Goal: Task Accomplishment & Management: Manage account settings

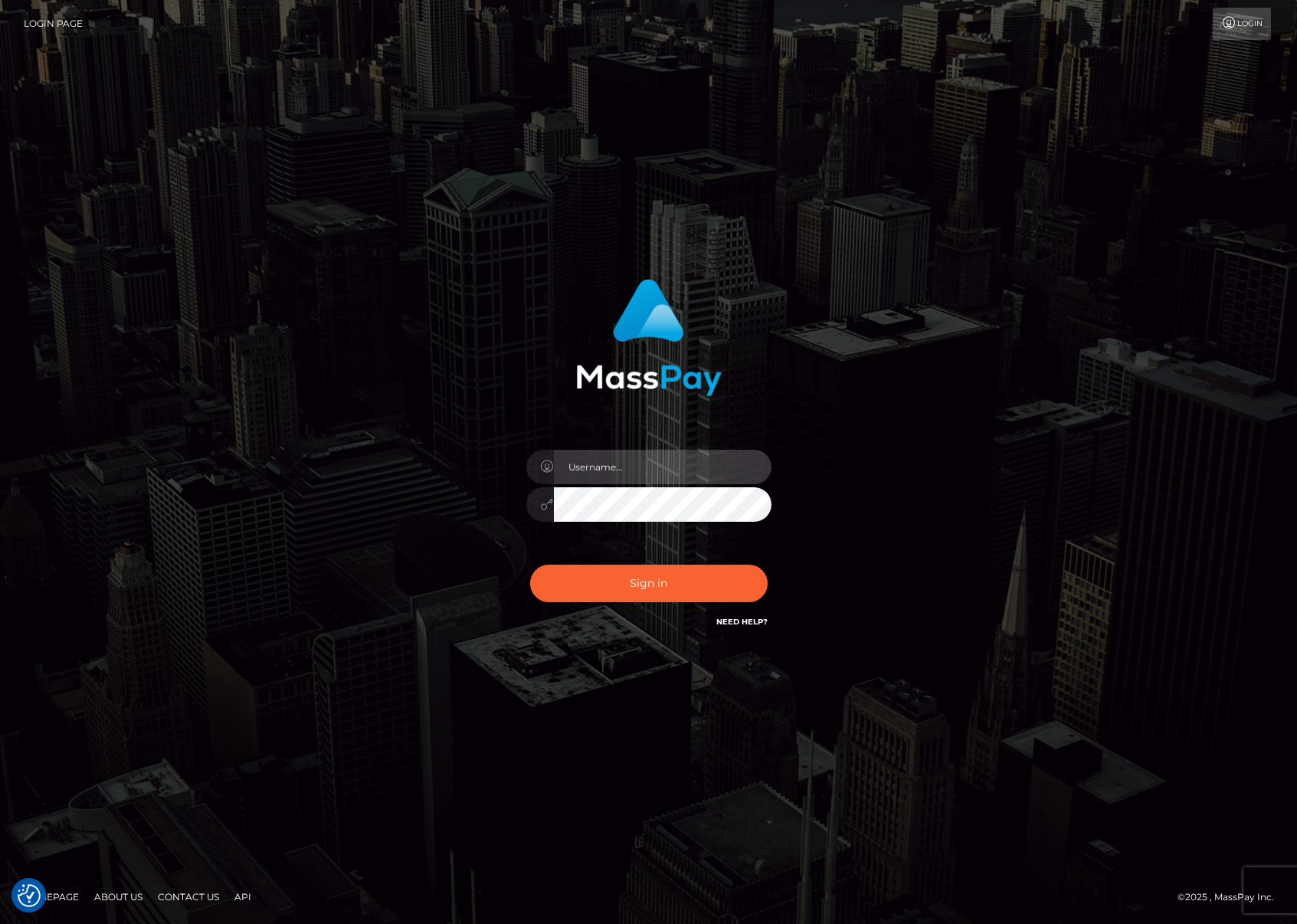
click at [707, 473] on input "text" at bounding box center [663, 467] width 218 height 34
paste input "Fanny.rollausa"
type input "Fanny.rollausa"
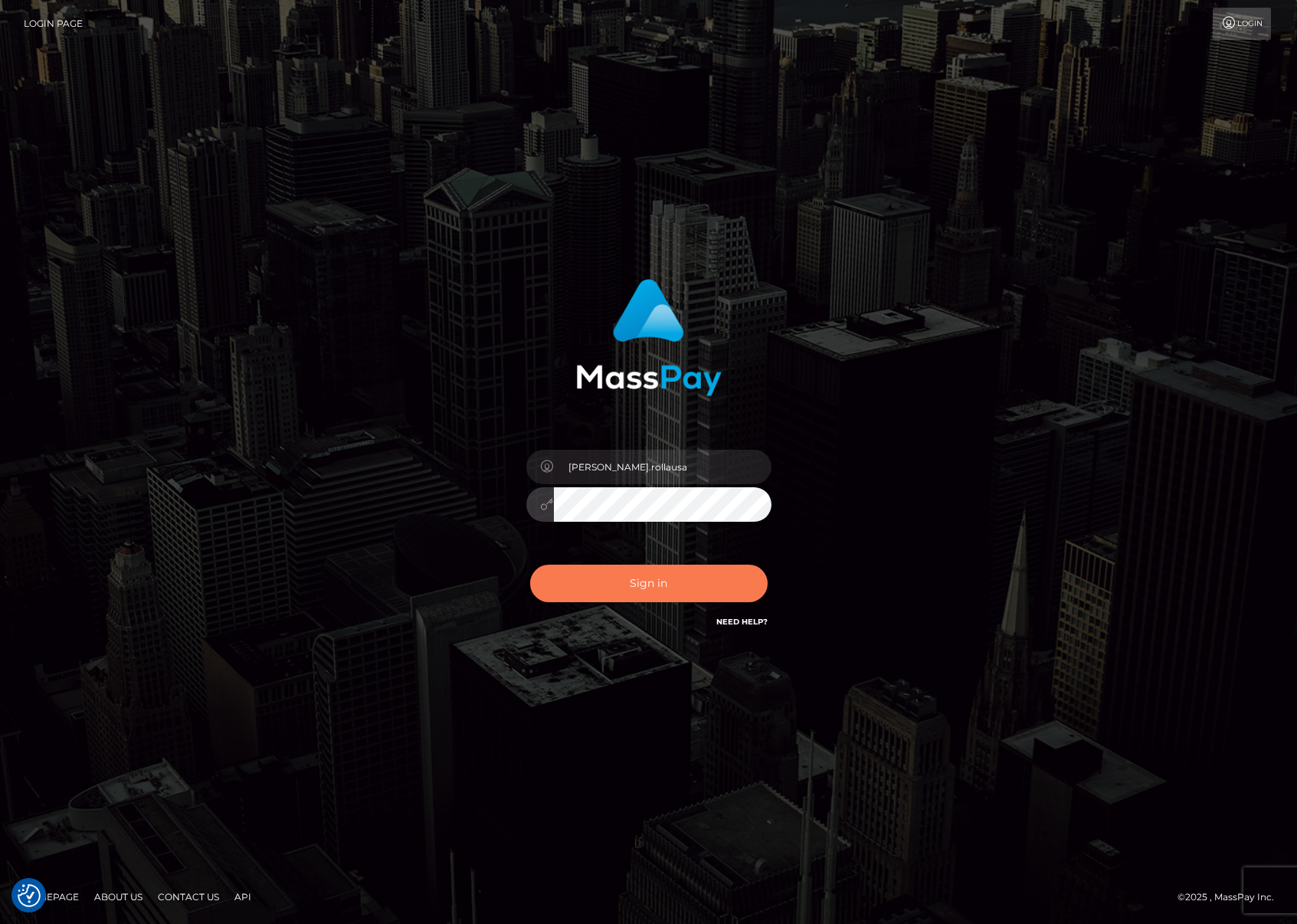
click at [651, 583] on button "Sign in" at bounding box center [649, 583] width 238 height 37
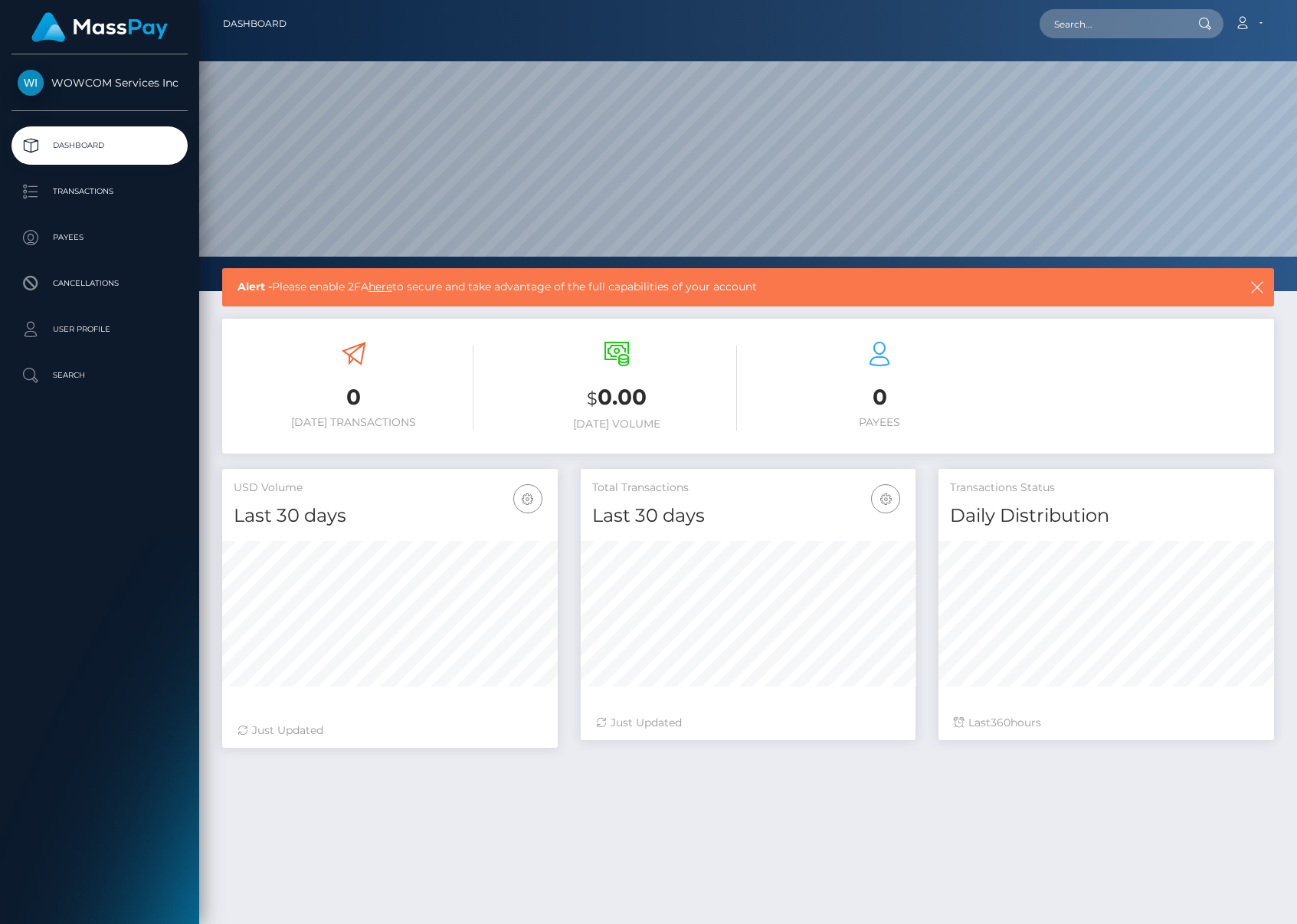
scroll to position [272, 335]
click at [391, 286] on link "here" at bounding box center [380, 286] width 24 height 14
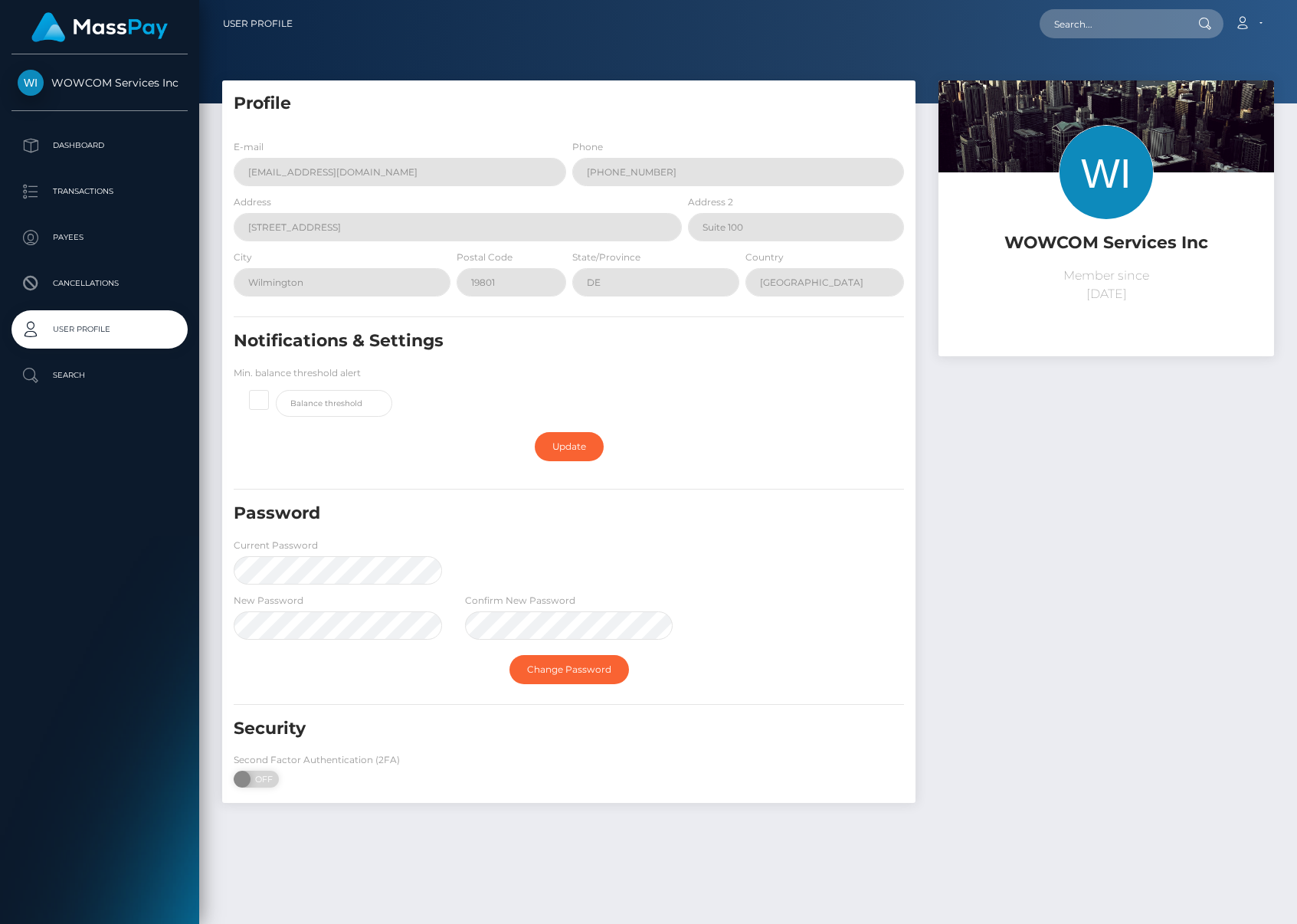
click at [504, 758] on div "Security Second Factor Authentication (2FA) ON OFF First, Download Google Authe…" at bounding box center [569, 756] width 693 height 79
click at [373, 302] on div "City [GEOGRAPHIC_DATA]" at bounding box center [338, 277] width 231 height 55
click at [276, 390] on span at bounding box center [276, 390] width 0 height 0
click at [261, 403] on input "checkbox" at bounding box center [265, 397] width 10 height 10
click at [276, 390] on span at bounding box center [276, 390] width 0 height 0
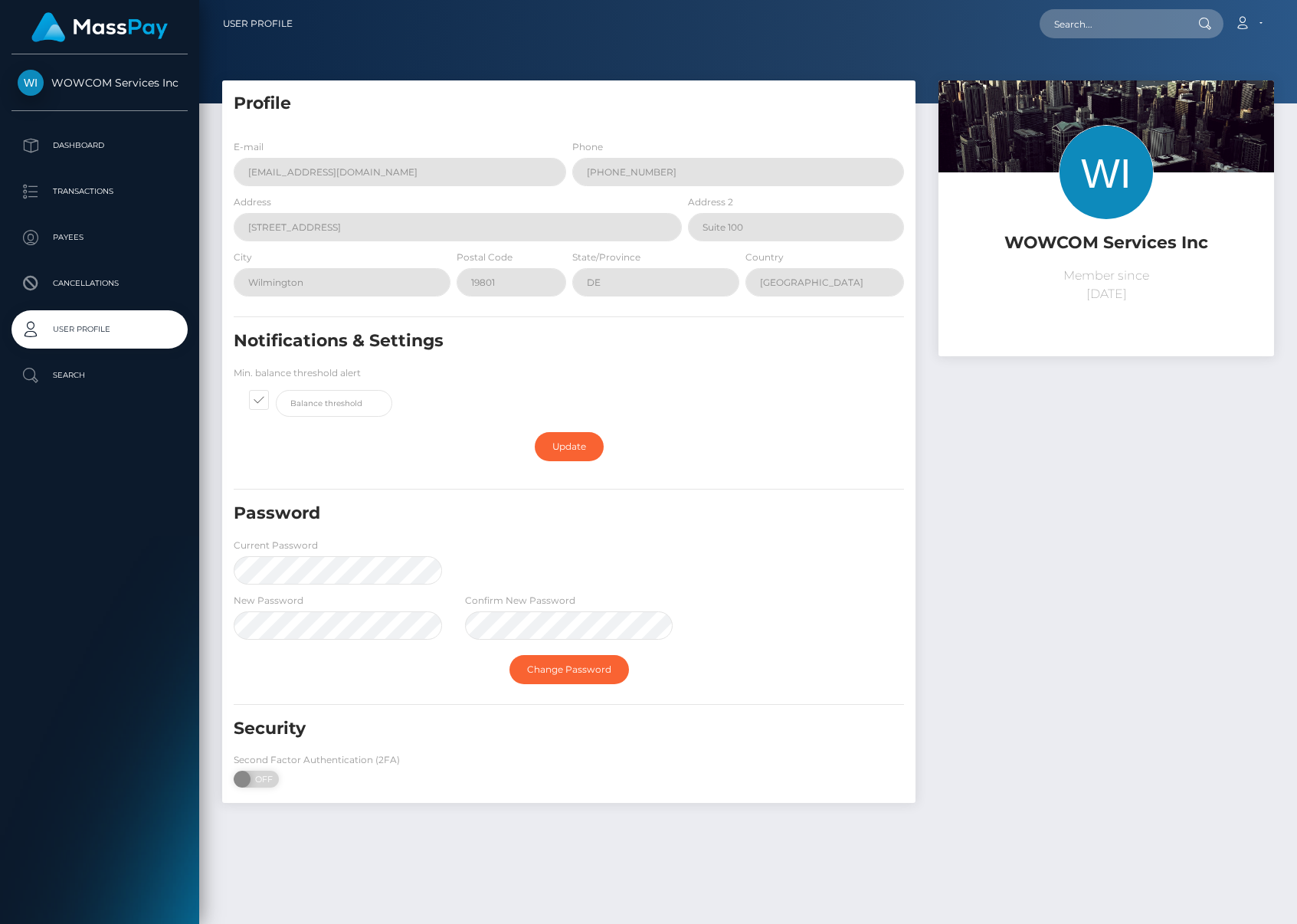
click at [261, 403] on input "checkbox" at bounding box center [265, 397] width 10 height 10
checkbox input "false"
click at [275, 785] on span "OFF" at bounding box center [261, 780] width 38 height 17
checkbox input "true"
